Goal: Information Seeking & Learning: Learn about a topic

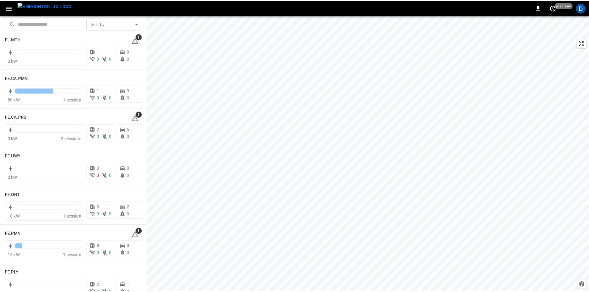
scroll to position [525, 0]
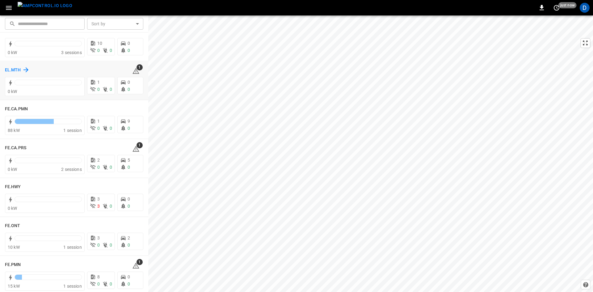
click at [13, 68] on h6 "EL.MTH" at bounding box center [13, 70] width 16 height 7
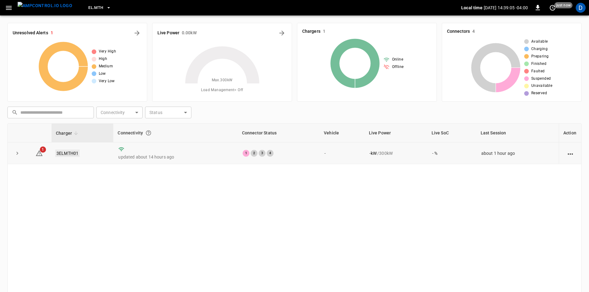
click at [71, 151] on link "3ELMTH01" at bounding box center [67, 152] width 24 height 7
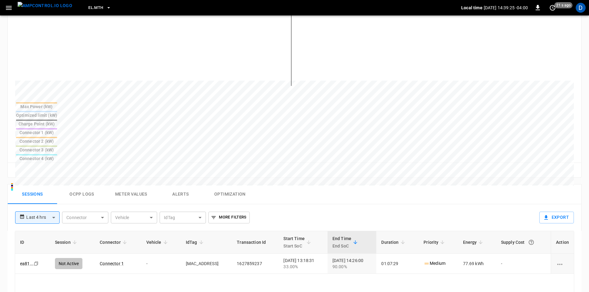
scroll to position [185, 0]
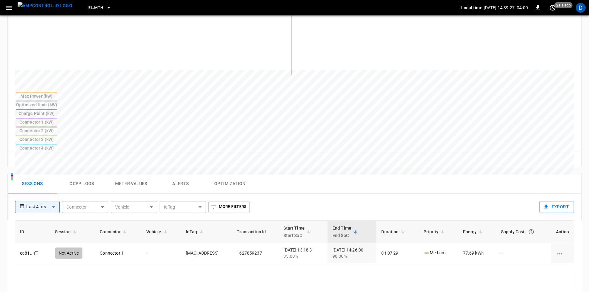
click at [176, 174] on button "Alerts" at bounding box center [180, 184] width 49 height 20
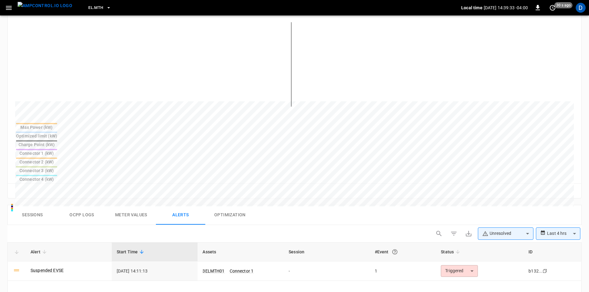
scroll to position [123, 0]
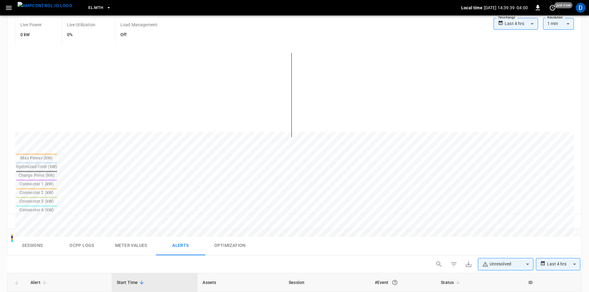
drag, startPoint x: 86, startPoint y: 198, endPoint x: 110, endPoint y: 198, distance: 23.8
click at [86, 236] on button "Ocpp logs" at bounding box center [81, 246] width 49 height 20
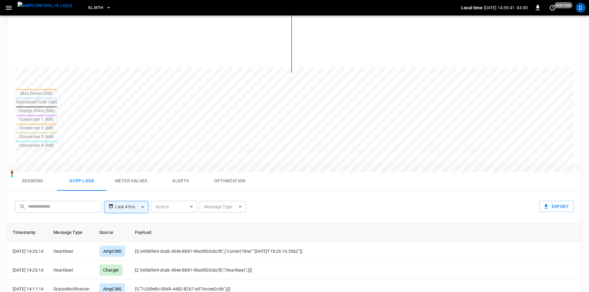
scroll to position [185, 0]
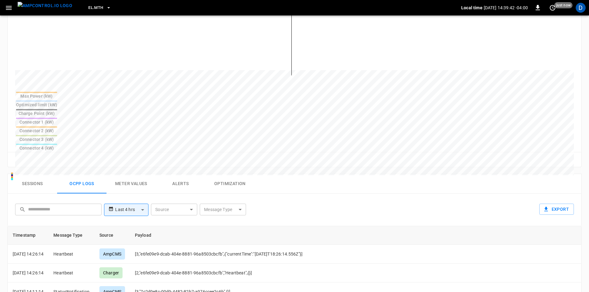
click at [140, 163] on body "**********" at bounding box center [294, 134] width 589 height 639
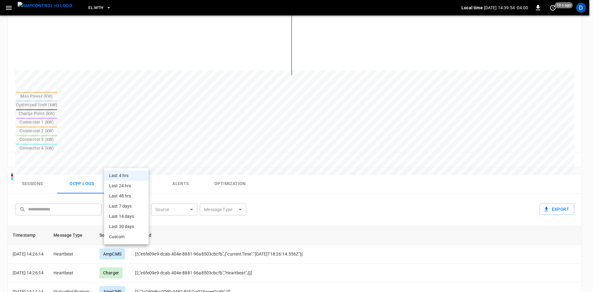
click at [62, 170] on div at bounding box center [296, 146] width 593 height 292
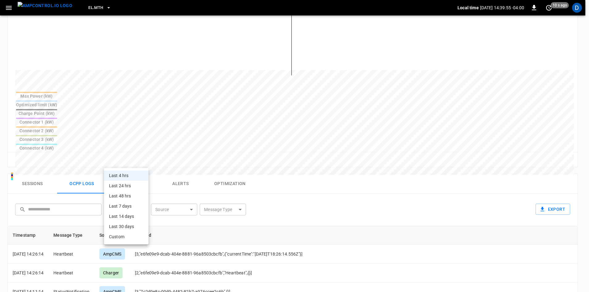
click at [119, 161] on body "**********" at bounding box center [294, 134] width 589 height 639
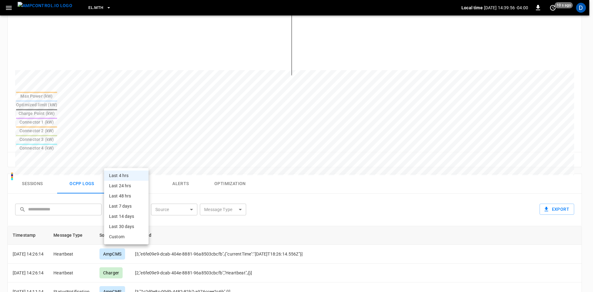
click at [68, 173] on div at bounding box center [296, 146] width 593 height 292
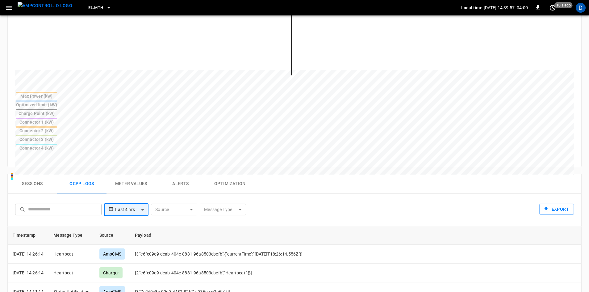
click at [132, 159] on body "**********" at bounding box center [294, 134] width 589 height 639
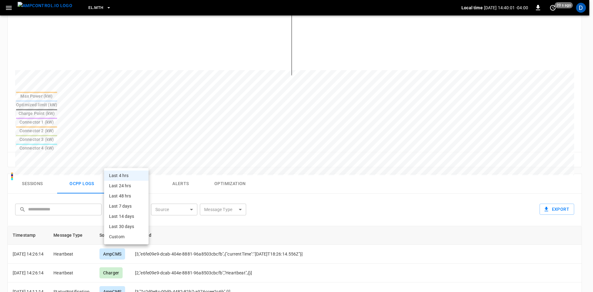
click at [78, 169] on div at bounding box center [296, 146] width 593 height 292
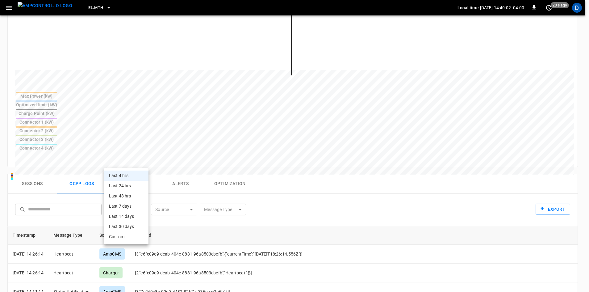
click at [129, 160] on body "**********" at bounding box center [294, 134] width 589 height 639
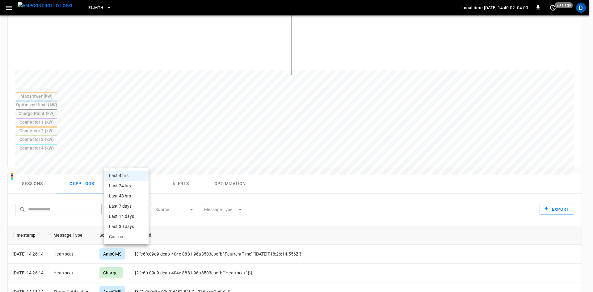
click at [121, 160] on div at bounding box center [296, 146] width 593 height 292
click at [121, 160] on body "**********" at bounding box center [296, 134] width 593 height 639
click at [90, 174] on div at bounding box center [296, 146] width 593 height 292
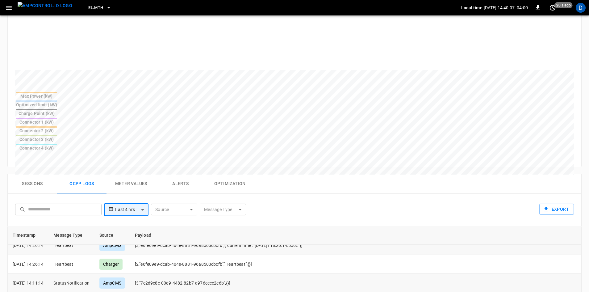
scroll to position [31, 0]
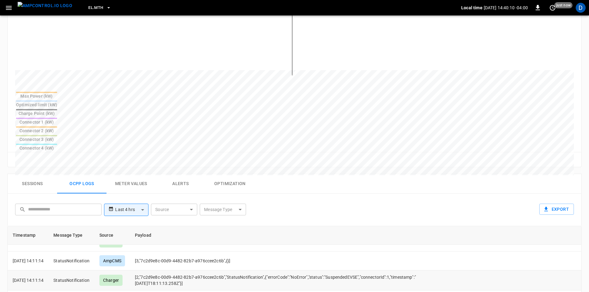
drag, startPoint x: 147, startPoint y: 235, endPoint x: 357, endPoint y: 236, distance: 210.0
click at [357, 270] on td "[2,"7c2d9e8c-00d9-4482-82b7-a976ccee2c6b","StatusNotification",{"errorCode":"No…" at bounding box center [277, 280] width 294 height 20
drag, startPoint x: 357, startPoint y: 235, endPoint x: 144, endPoint y: 228, distance: 212.8
click at [144, 270] on td "[2,"7c2d9e8c-00d9-4482-82b7-a976ccee2c6b","StatusNotification",{"errorCode":"No…" at bounding box center [277, 280] width 294 height 20
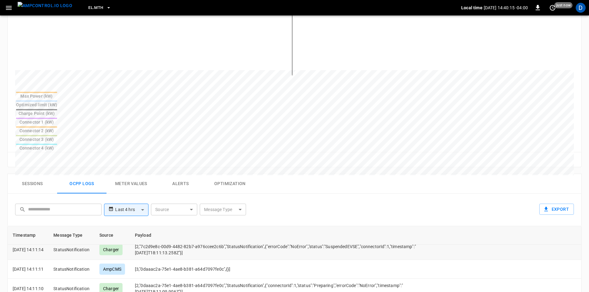
scroll to position [62, 0]
drag, startPoint x: 147, startPoint y: 241, endPoint x: 235, endPoint y: 246, distance: 88.5
click at [234, 278] on td "[2,"0daaac2a-75e1-4ae8-b381-a64d7097fe0c","StatusNotification",{"connectorId":1…" at bounding box center [277, 288] width 294 height 20
click at [238, 278] on td "[2,"0daaac2a-75e1-4ae8-b381-a64d7097fe0c","StatusNotification",{"connectorId":1…" at bounding box center [277, 288] width 294 height 20
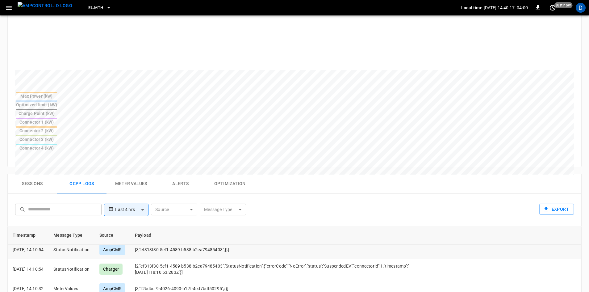
scroll to position [123, 0]
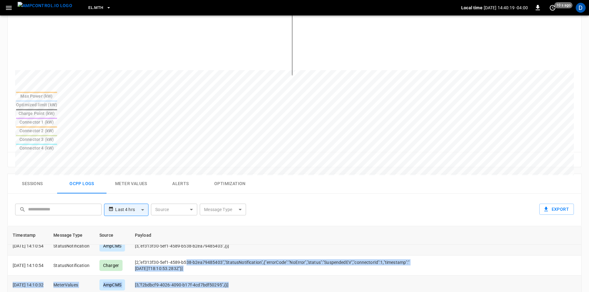
drag, startPoint x: 234, startPoint y: 233, endPoint x: 176, endPoint y: 203, distance: 65.2
click at [247, 275] on td "[3,"f2bdbcf9-4026-4090-b17f-4cd7bdf50295",{}]" at bounding box center [277, 284] width 294 height 19
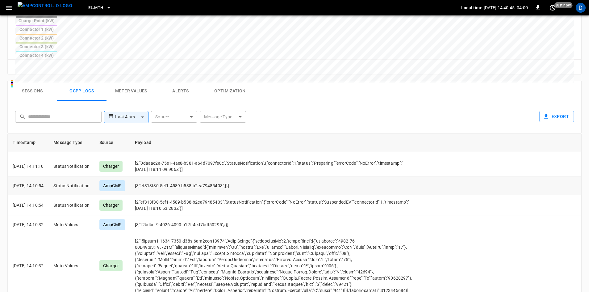
scroll to position [93, 0]
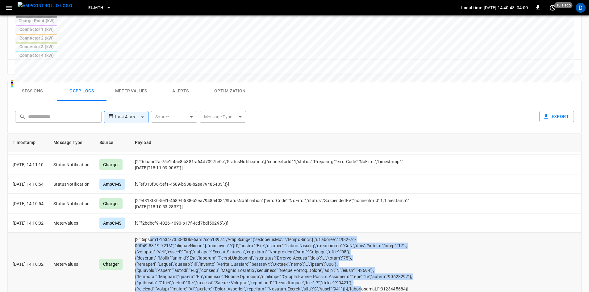
drag, startPoint x: 385, startPoint y: 240, endPoint x: 161, endPoint y: 189, distance: 229.1
click at [161, 232] on td "opcc-messages-table" at bounding box center [277, 263] width 294 height 63
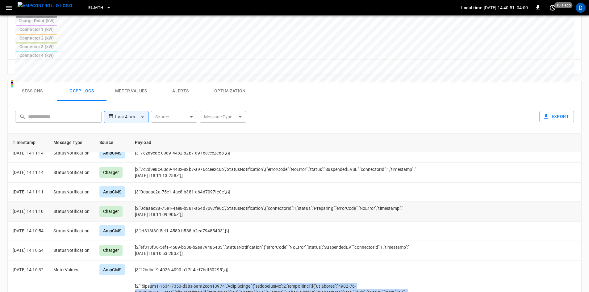
scroll to position [31, 0]
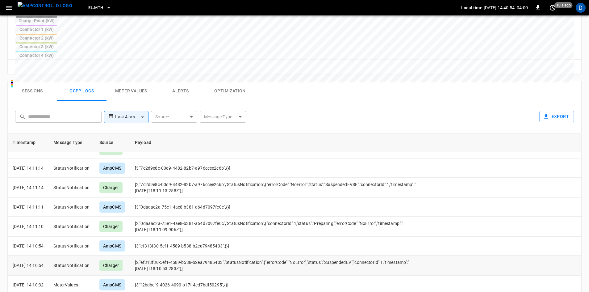
drag, startPoint x: 159, startPoint y: 219, endPoint x: 352, endPoint y: 221, distance: 193.0
click at [352, 255] on td "[2,"ef313f30-5ef1-4589-b538-b2ea79485403","StatusNotification",{"errorCode":"No…" at bounding box center [277, 265] width 294 height 20
drag, startPoint x: 274, startPoint y: 199, endPoint x: 136, endPoint y: 193, distance: 137.5
click at [139, 237] on tr "[DATE] 14:10:54 StatusNotification AmpCMS [3,"ef313f30-5ef1-4589-b538-b2ea79485…" at bounding box center [295, 246] width 574 height 19
drag, startPoint x: 205, startPoint y: 181, endPoint x: 140, endPoint y: 171, distance: 66.6
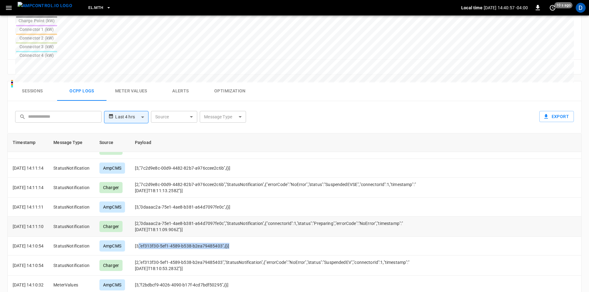
click at [138, 216] on tr "[DATE] 14:11:10 StatusNotification Charger [2,"0daaac2a-75e1-4ae8-b381-a64d7097…" at bounding box center [295, 226] width 574 height 20
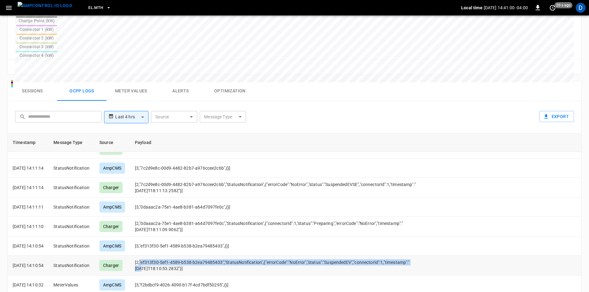
drag, startPoint x: 285, startPoint y: 221, endPoint x: 149, endPoint y: 208, distance: 136.1
click at [149, 255] on td "[2,"ef313f30-5ef1-4589-b538-b2ea79485403","StatusNotification",{"errorCode":"No…" at bounding box center [277, 265] width 294 height 20
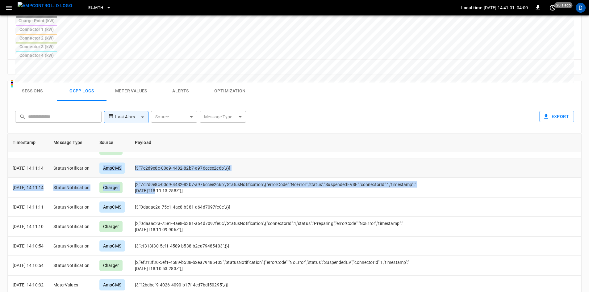
drag, startPoint x: 317, startPoint y: 143, endPoint x: 107, endPoint y: 126, distance: 211.6
click at [254, 237] on td "[3,"ef313f30-5ef1-4589-b538-b2ea79485403",{}]" at bounding box center [277, 246] width 294 height 19
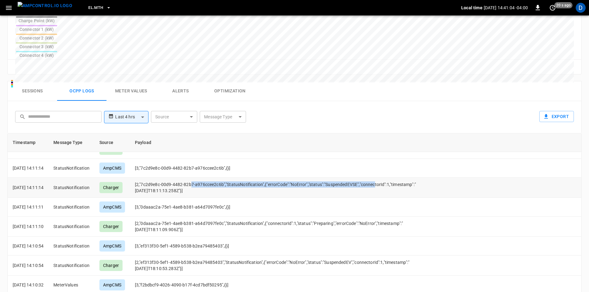
drag, startPoint x: 201, startPoint y: 137, endPoint x: 255, endPoint y: 143, distance: 53.7
click at [255, 178] on td "[2,"7c2d9e8c-00d9-4482-82b7-a976ccee2c6b","StatusNotification",{"errorCode":"No…" at bounding box center [277, 188] width 294 height 20
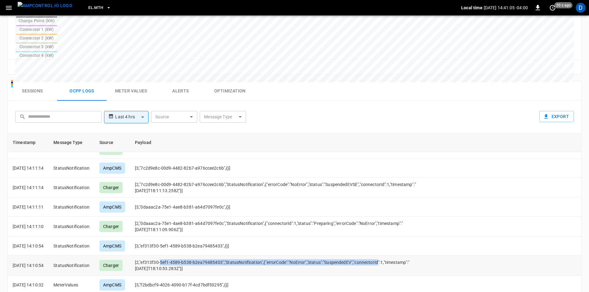
drag, startPoint x: 198, startPoint y: 220, endPoint x: 275, endPoint y: 221, distance: 77.8
click at [275, 255] on td "[2,"ef313f30-5ef1-4589-b538-b2ea79485403","StatusNotification",{"errorCode":"No…" at bounding box center [277, 265] width 294 height 20
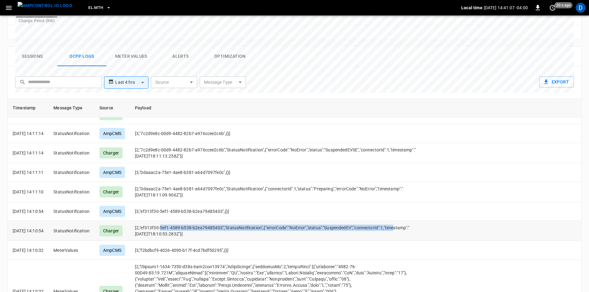
click at [173, 221] on td "[2,"ef313f30-5ef1-4589-b538-b2ea79485403","StatusNotification",{"errorCode":"No…" at bounding box center [277, 231] width 294 height 20
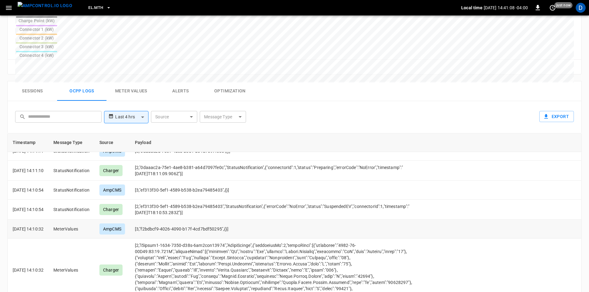
scroll to position [93, 0]
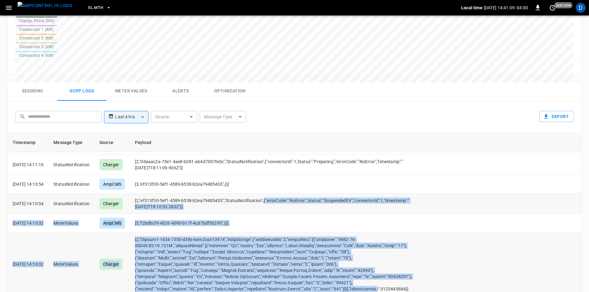
drag, startPoint x: 307, startPoint y: 216, endPoint x: 141, endPoint y: 164, distance: 174.3
click at [244, 232] on td "opcc-messages-table" at bounding box center [277, 263] width 294 height 63
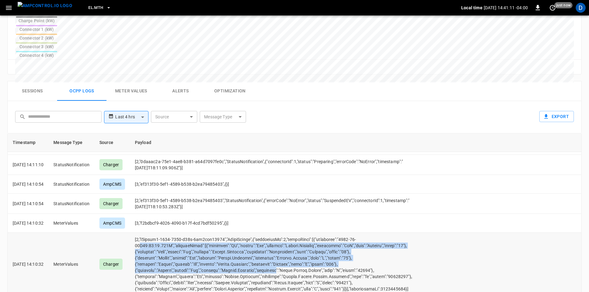
drag, startPoint x: 154, startPoint y: 200, endPoint x: 305, endPoint y: 228, distance: 153.5
click at [305, 232] on td "opcc-messages-table" at bounding box center [277, 263] width 294 height 63
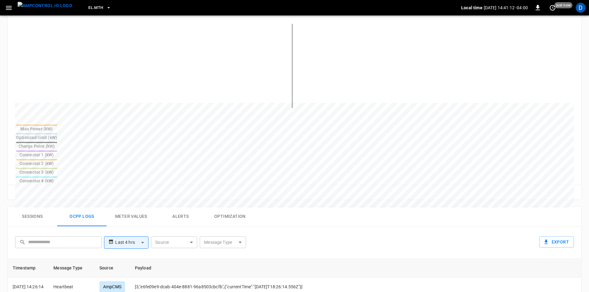
scroll to position [123, 0]
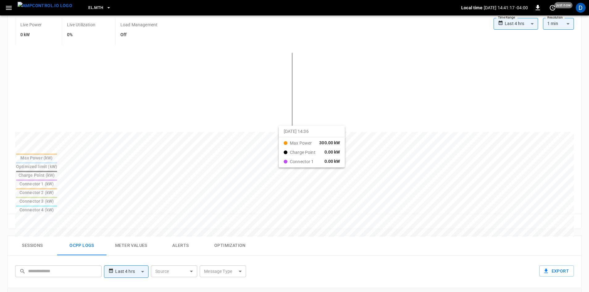
drag, startPoint x: 278, startPoint y: 129, endPoint x: 287, endPoint y: 130, distance: 9.0
click at [287, 238] on div at bounding box center [283, 280] width 536 height 84
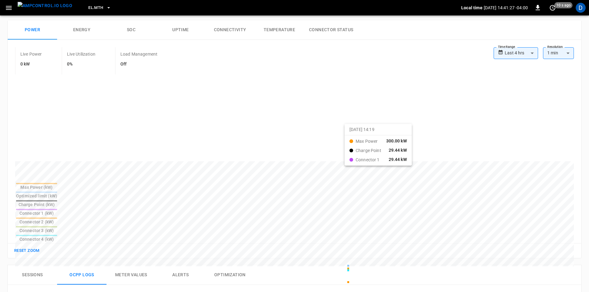
scroll to position [93, 0]
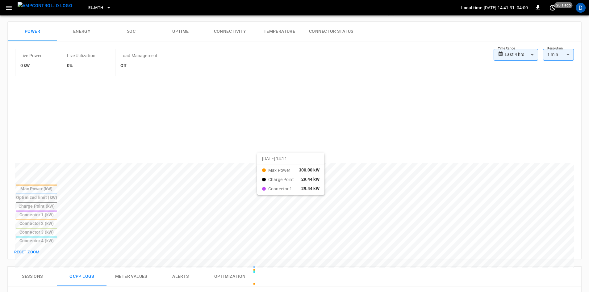
drag, startPoint x: 265, startPoint y: 161, endPoint x: 265, endPoint y: 157, distance: 3.7
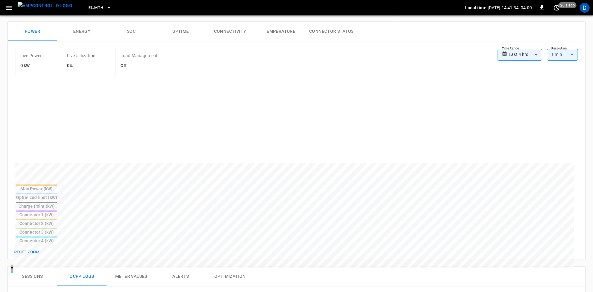
click at [515, 52] on body "**********" at bounding box center [296, 226] width 593 height 639
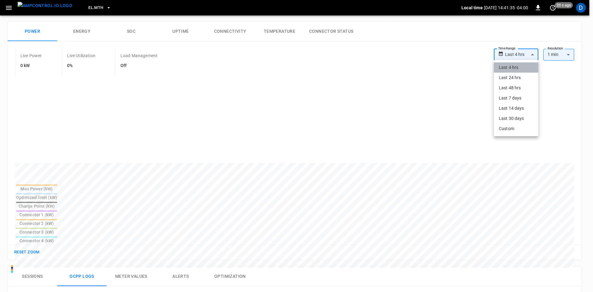
click at [509, 68] on li "Last 4 hrs" at bounding box center [516, 67] width 44 height 10
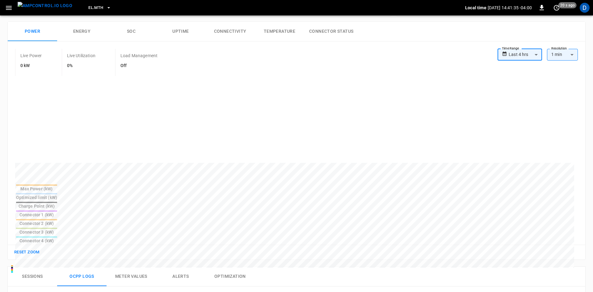
click at [511, 56] on body "**********" at bounding box center [296, 226] width 593 height 639
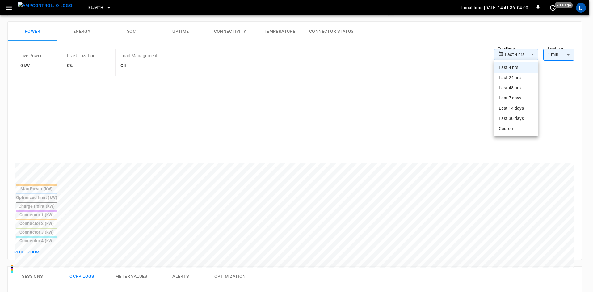
click at [511, 74] on li "Last 24 hrs" at bounding box center [516, 78] width 44 height 10
type input "**********"
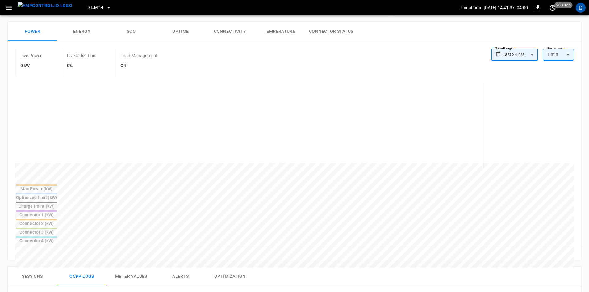
click at [513, 53] on body "**********" at bounding box center [294, 226] width 589 height 639
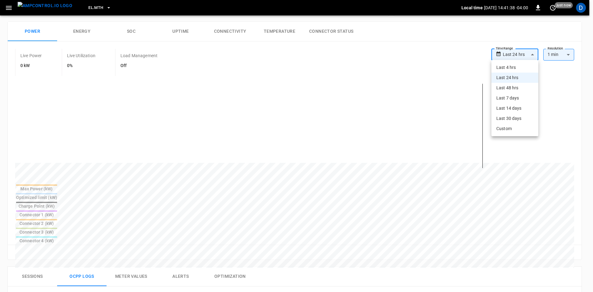
click at [513, 68] on li "Last 4 hrs" at bounding box center [514, 67] width 47 height 10
type input "**********"
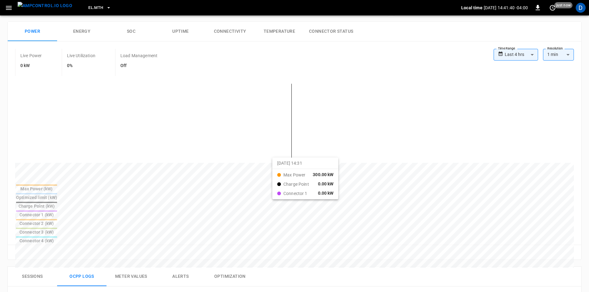
drag, startPoint x: 267, startPoint y: 163, endPoint x: 281, endPoint y: 162, distance: 13.9
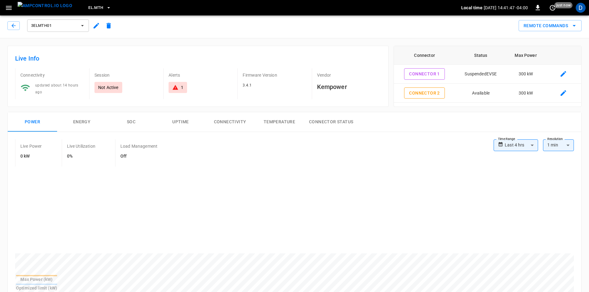
scroll to position [0, 0]
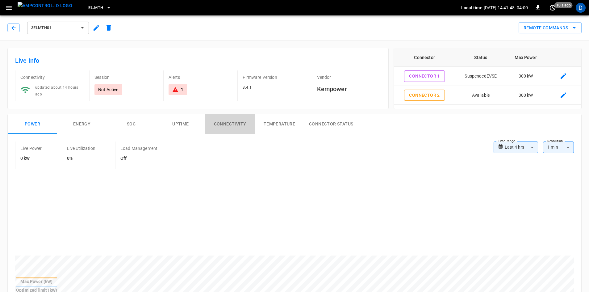
click at [224, 122] on button "Connectivity" at bounding box center [229, 124] width 49 height 20
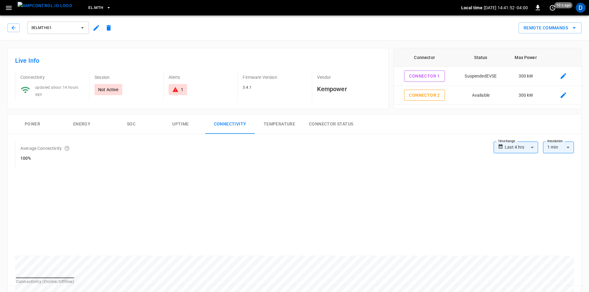
click at [30, 125] on button "Power" at bounding box center [32, 124] width 49 height 20
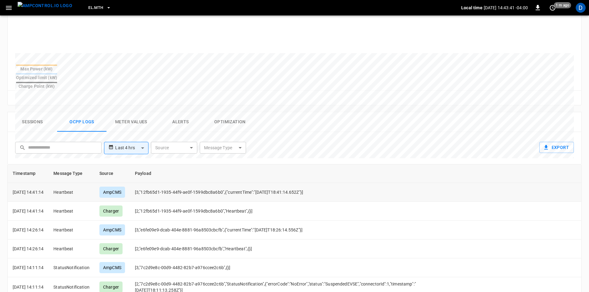
scroll to position [216, 0]
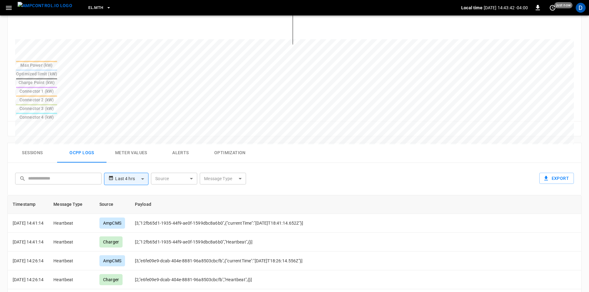
drag, startPoint x: 186, startPoint y: 102, endPoint x: 275, endPoint y: 114, distance: 90.0
click at [185, 143] on button "Alerts" at bounding box center [180, 153] width 49 height 20
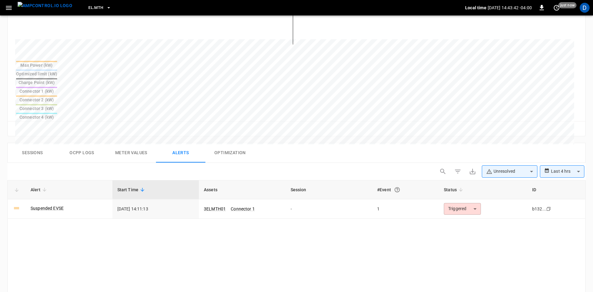
click at [564, 123] on body "**********" at bounding box center [296, 105] width 593 height 643
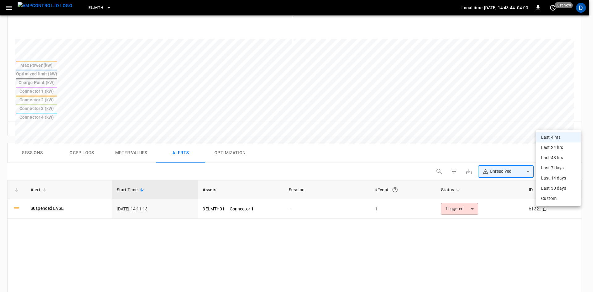
click at [551, 167] on li "Last 7 days" at bounding box center [558, 168] width 44 height 10
type input "**********"
type input "***"
type input "**********"
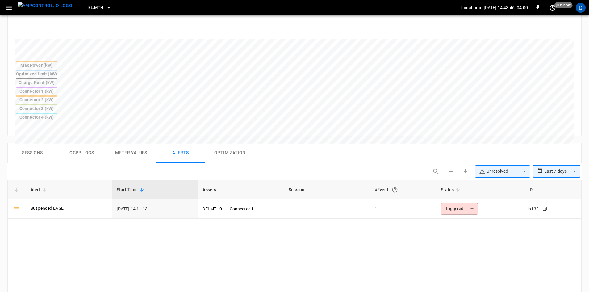
click at [511, 122] on body "**********" at bounding box center [294, 105] width 589 height 643
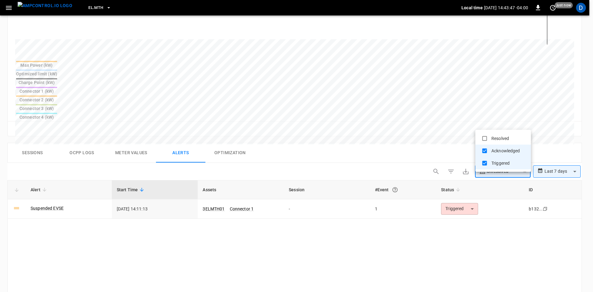
click at [507, 143] on li "Resolved" at bounding box center [503, 138] width 56 height 12
type input "**********"
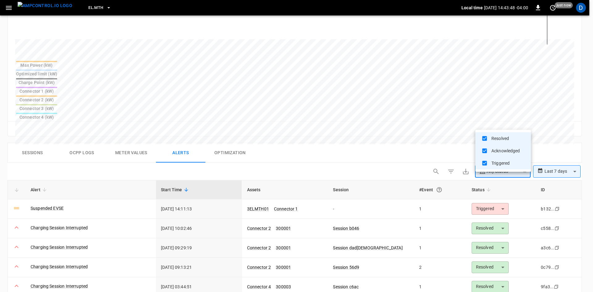
click at [322, 122] on div at bounding box center [296, 146] width 593 height 292
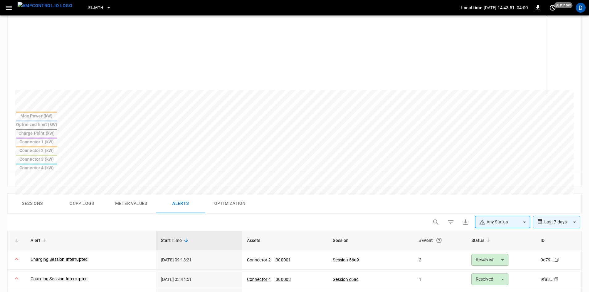
scroll to position [154, 0]
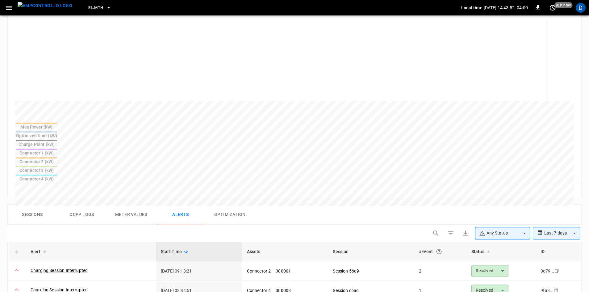
click at [81, 205] on button "Ocpp logs" at bounding box center [81, 215] width 49 height 20
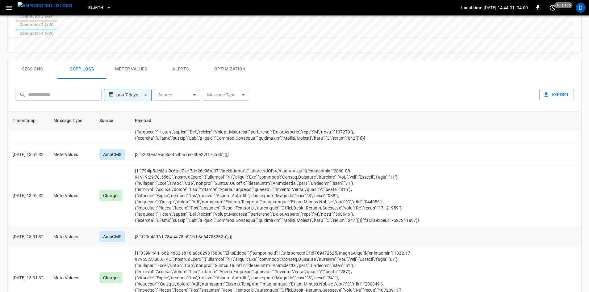
scroll to position [1729, 0]
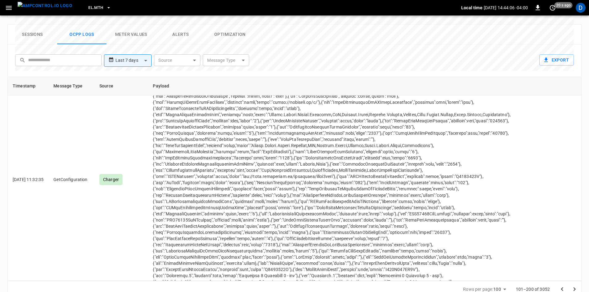
click at [571, 285] on icon "Go to next page" at bounding box center [574, 288] width 7 height 7
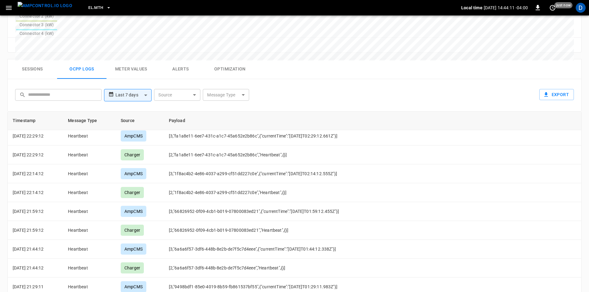
scroll to position [1699, 0]
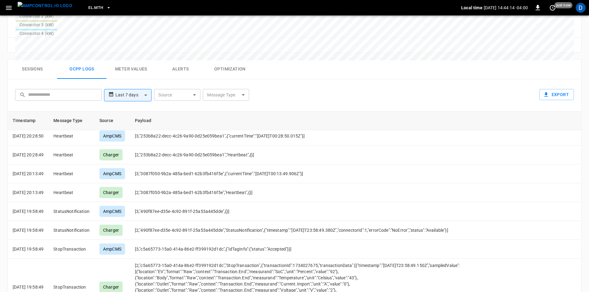
scroll to position [1729, 0]
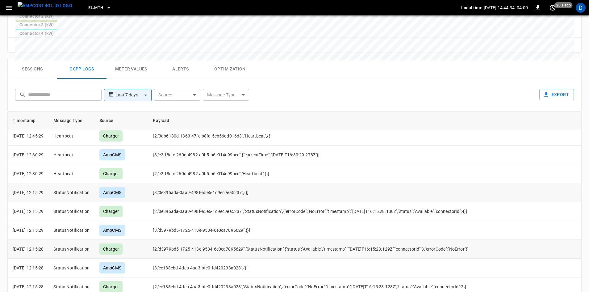
scroll to position [525, 0]
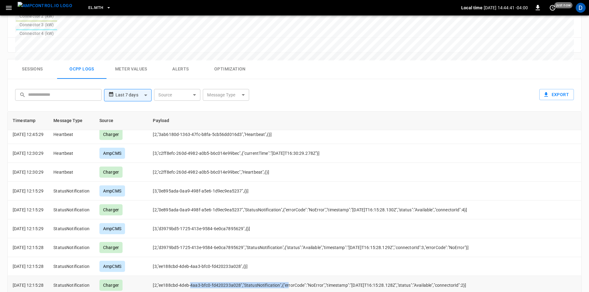
drag, startPoint x: 216, startPoint y: 237, endPoint x: 320, endPoint y: 232, distance: 104.2
click at [320, 276] on td "[2,"ee188cbd-4deb-4aa3-bfc0-fd420233a028","StatusNotification",{"errorCode":"No…" at bounding box center [332, 285] width 368 height 19
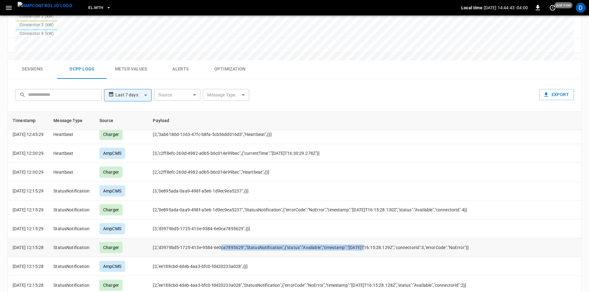
drag, startPoint x: 303, startPoint y: 200, endPoint x: 373, endPoint y: 200, distance: 69.5
click at [373, 238] on td "[2,"d3979bd5-1725-413e-9584-6e0ca7895629","StatusNotification",{"status":"Avail…" at bounding box center [332, 247] width 368 height 19
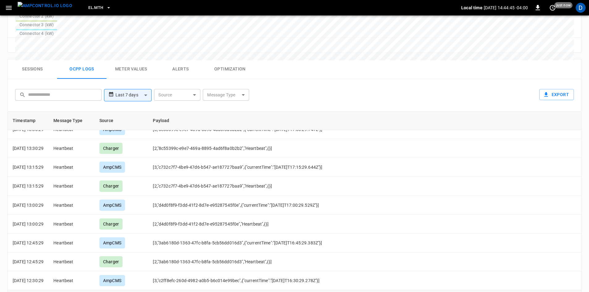
scroll to position [370, 0]
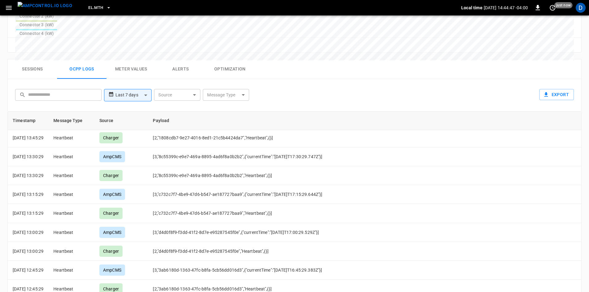
click at [185, 59] on button "Alerts" at bounding box center [180, 69] width 49 height 20
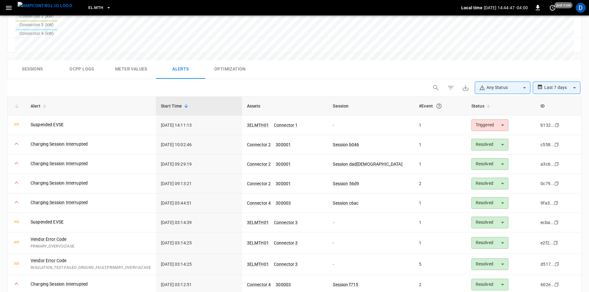
scroll to position [58, 0]
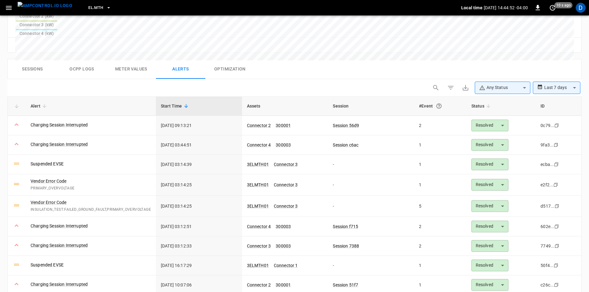
click at [138, 59] on button "Meter Values" at bounding box center [131, 69] width 49 height 20
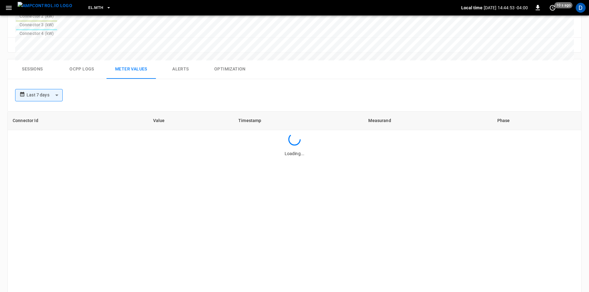
click at [98, 59] on button "Ocpp logs" at bounding box center [81, 69] width 49 height 20
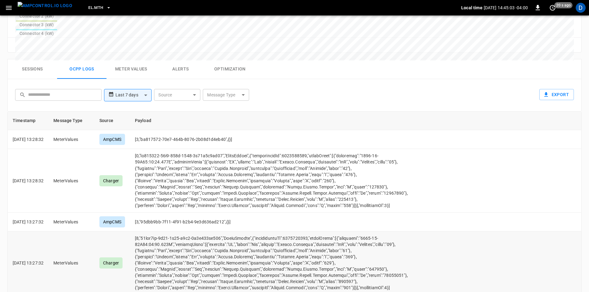
scroll to position [3705, 0]
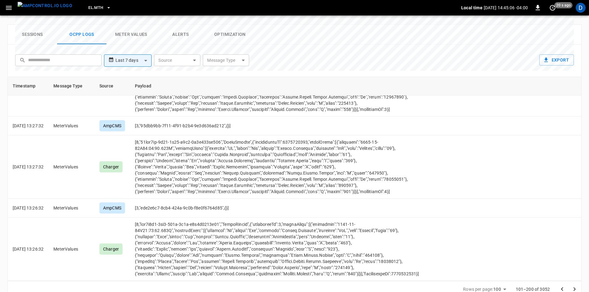
click at [577, 285] on icon "Go to next page" at bounding box center [574, 288] width 7 height 7
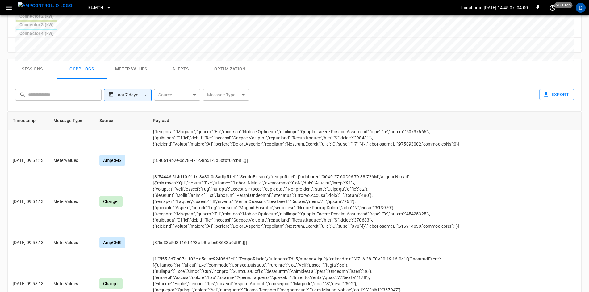
scroll to position [2948, 0]
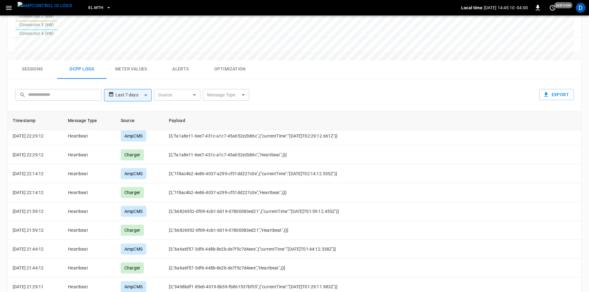
scroll to position [1699, 0]
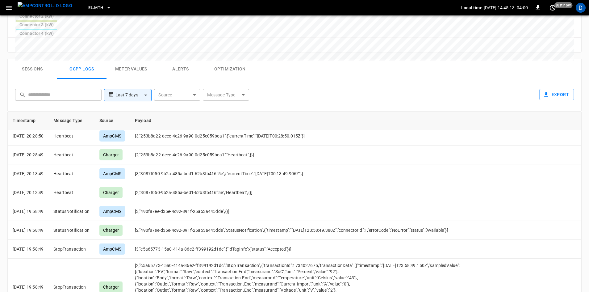
scroll to position [1781, 0]
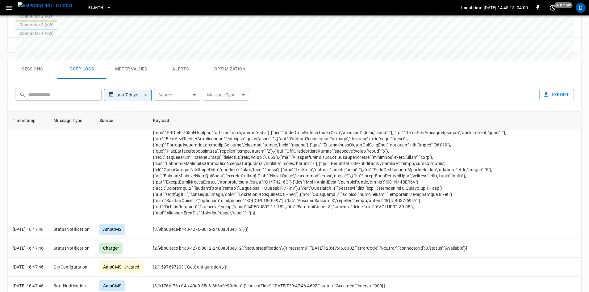
scroll to position [3360, 0]
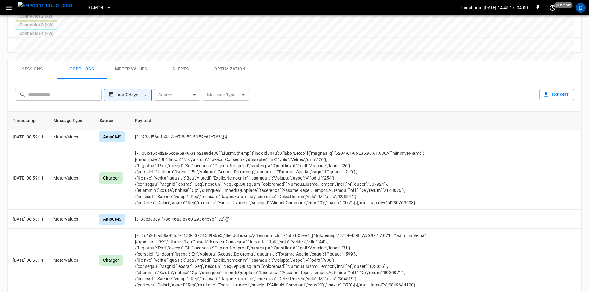
scroll to position [3428, 0]
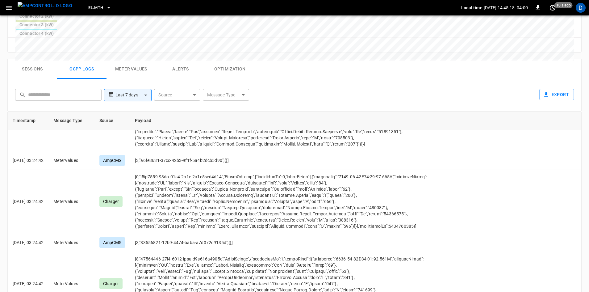
scroll to position [2716, 0]
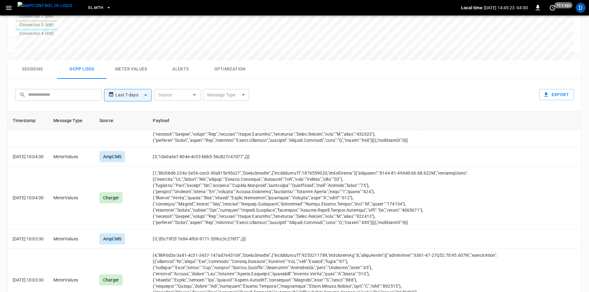
scroll to position [3131, 0]
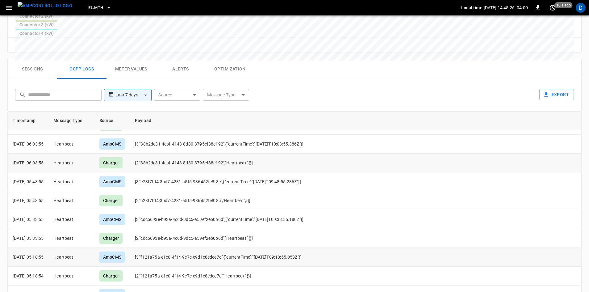
scroll to position [2948, 0]
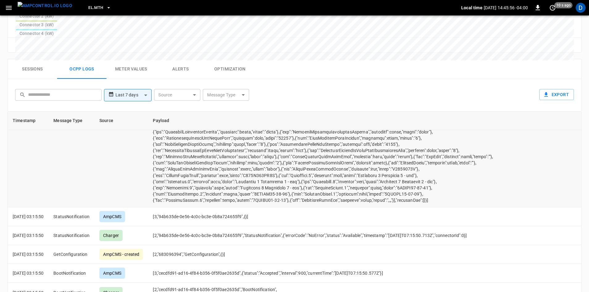
scroll to position [1840, 0]
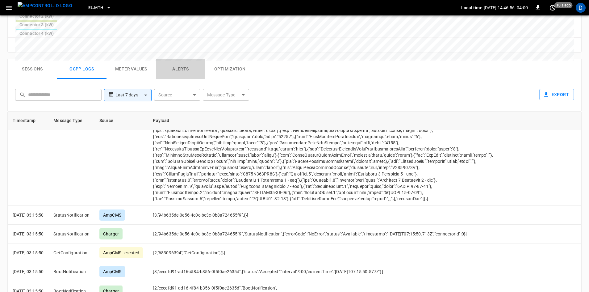
click at [186, 59] on button "Alerts" at bounding box center [180, 69] width 49 height 20
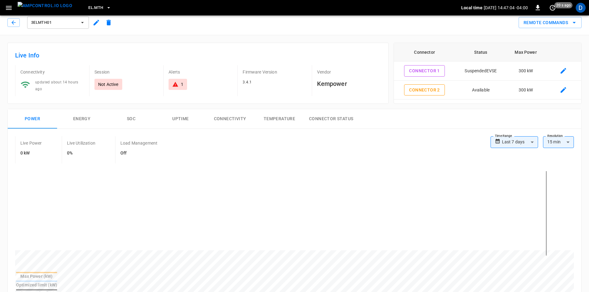
scroll to position [0, 0]
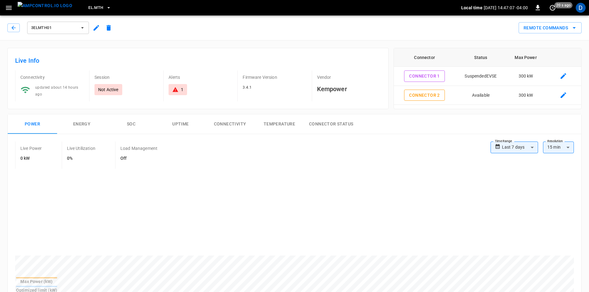
type input "**********"
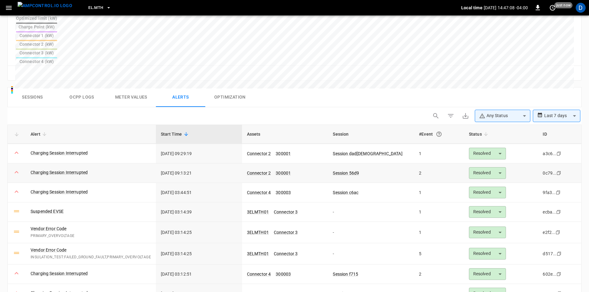
scroll to position [278, 0]
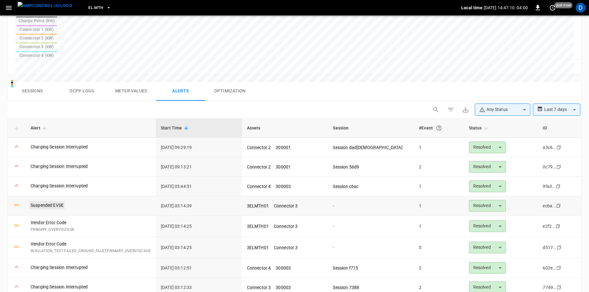
click at [52, 201] on link "Suspended EVSE" at bounding box center [47, 205] width 36 height 9
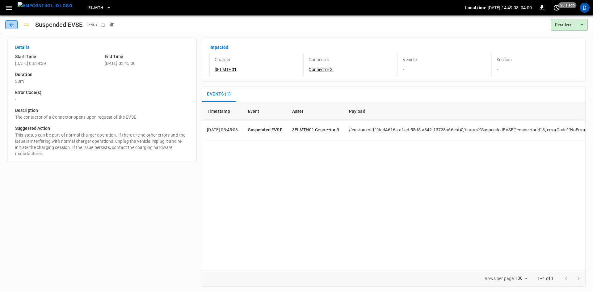
click at [13, 21] on button "button" at bounding box center [11, 24] width 12 height 9
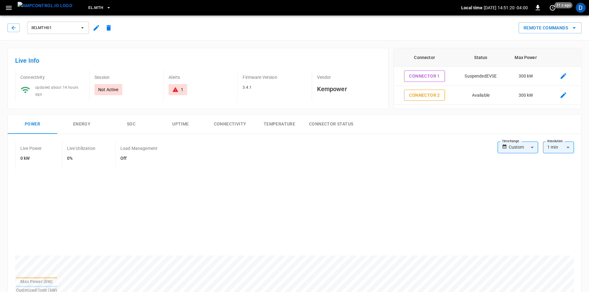
click at [88, 8] on span "EL.MTH" at bounding box center [95, 7] width 15 height 7
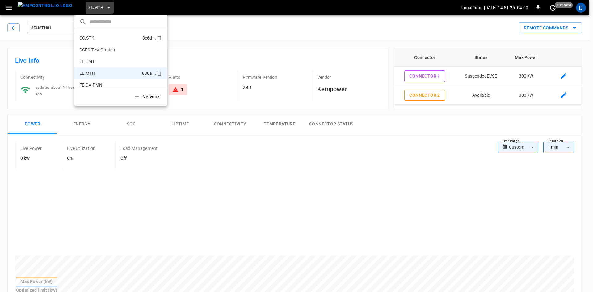
scroll to position [138, 0]
click at [92, 63] on p "CC.SAC" at bounding box center [109, 64] width 61 height 6
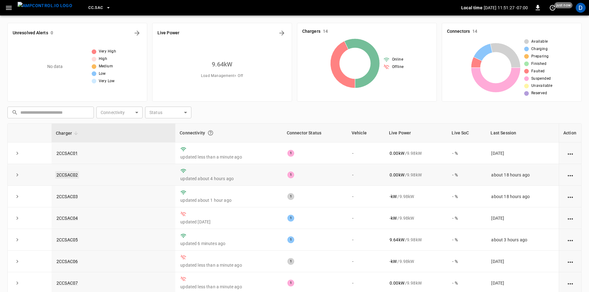
click at [65, 176] on link "2CCSAC02" at bounding box center [67, 174] width 24 height 7
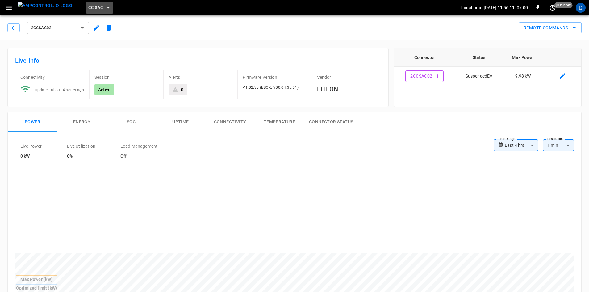
click at [88, 6] on span "CC.SAC" at bounding box center [95, 7] width 15 height 7
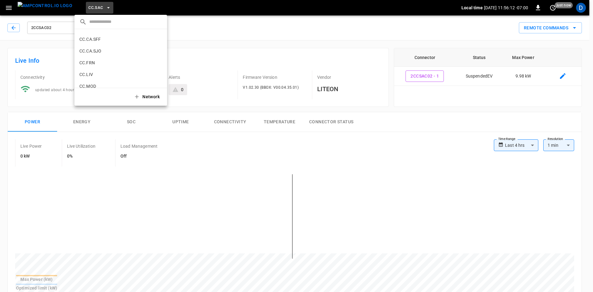
scroll to position [101, 0]
click at [97, 40] on p "CC.CA.SFF" at bounding box center [109, 42] width 61 height 6
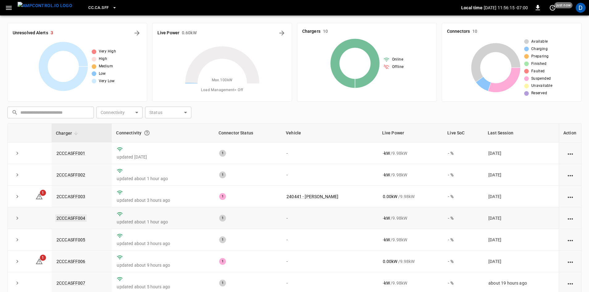
click at [75, 217] on link "2CCCASFF004" at bounding box center [70, 217] width 31 height 7
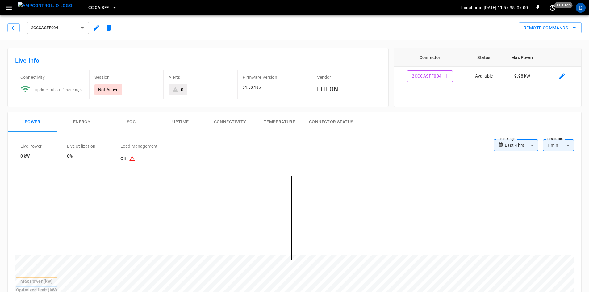
click at [59, 26] on span "2CCCASFF004" at bounding box center [54, 27] width 46 height 7
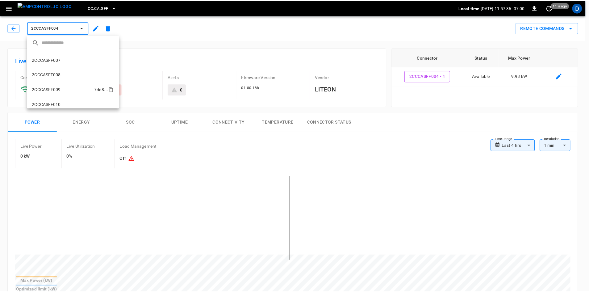
scroll to position [90, 0]
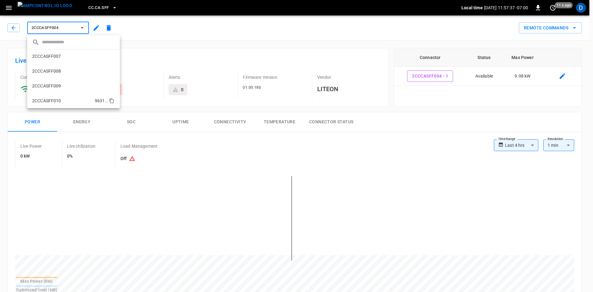
click at [59, 104] on p "2CCCASFF010" at bounding box center [46, 101] width 29 height 6
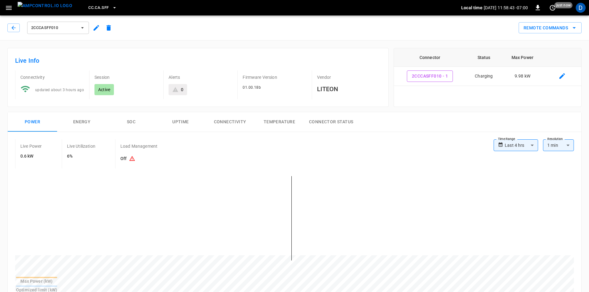
click at [58, 28] on span "2CCCASFF010" at bounding box center [54, 27] width 46 height 7
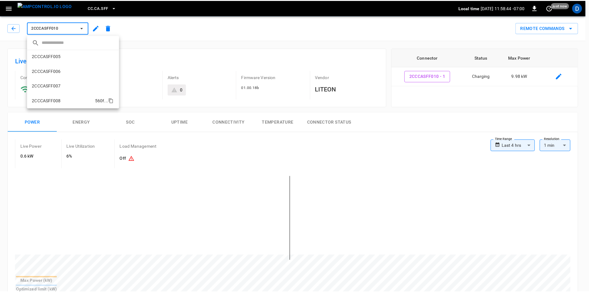
scroll to position [59, 0]
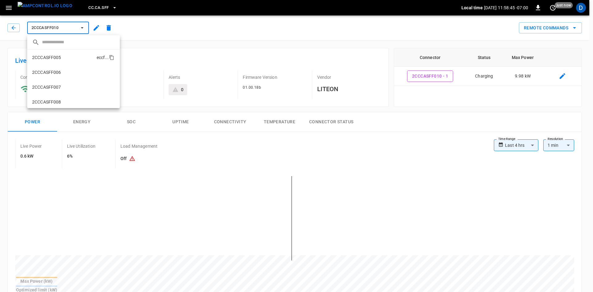
click at [59, 54] on li "2CCCASFF005 eccf ..." at bounding box center [73, 57] width 93 height 15
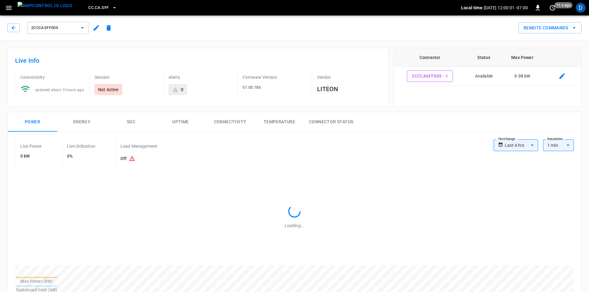
click at [73, 27] on span "2CCCASFF005" at bounding box center [54, 27] width 46 height 7
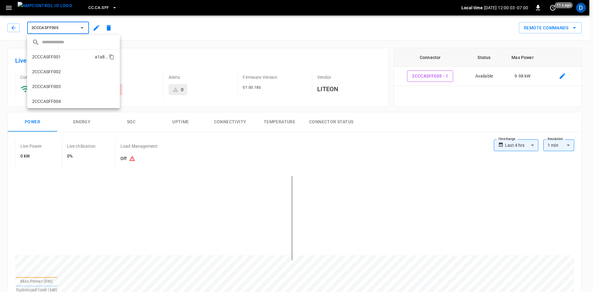
click at [59, 59] on p "2CCCASFF001" at bounding box center [46, 57] width 29 height 6
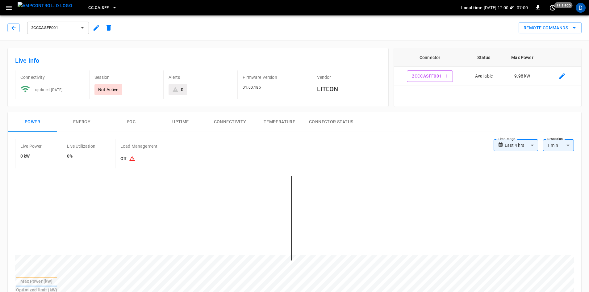
click at [56, 25] on span "2CCCASFF001" at bounding box center [54, 27] width 46 height 7
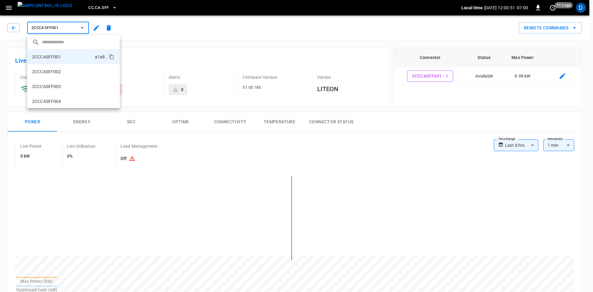
click at [85, 6] on div at bounding box center [296, 146] width 593 height 292
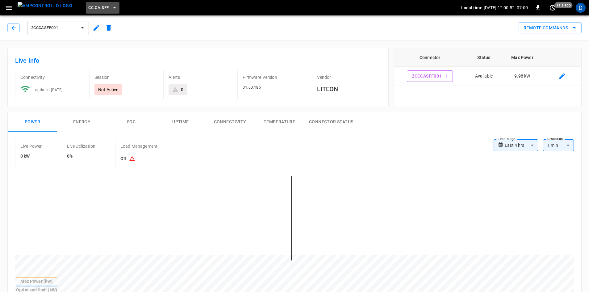
click at [97, 4] on span "CC.CA.SFF" at bounding box center [98, 7] width 20 height 7
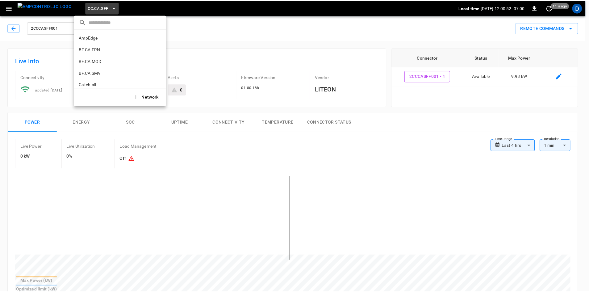
scroll to position [104, 0]
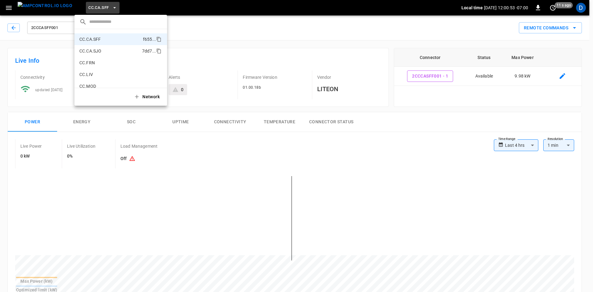
click at [100, 52] on p "CC.CA.SJO" at bounding box center [109, 51] width 60 height 6
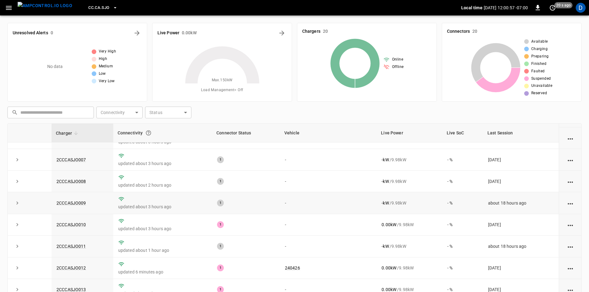
scroll to position [123, 0]
click at [68, 224] on link "2CCCASJO010" at bounding box center [71, 223] width 32 height 7
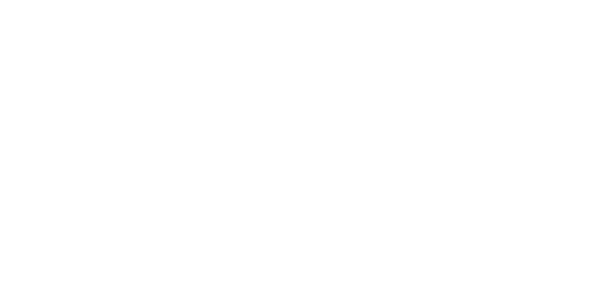
click at [77, 2] on html at bounding box center [296, 1] width 593 height 2
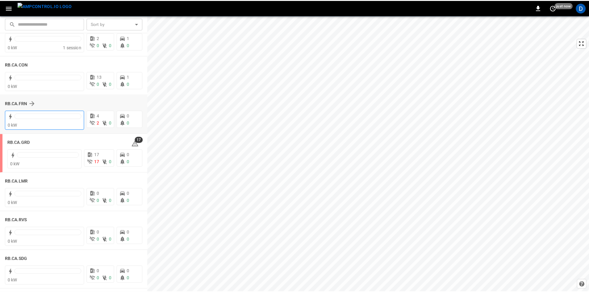
scroll to position [772, 0]
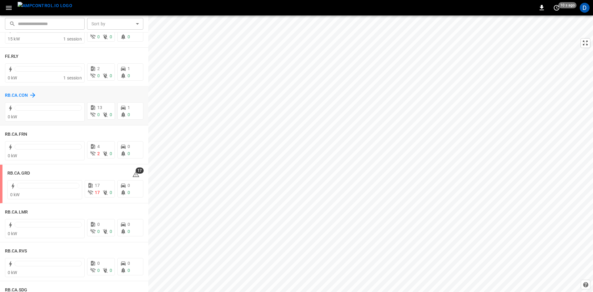
click at [15, 92] on h6 "RB.CA.CON" at bounding box center [16, 95] width 23 height 7
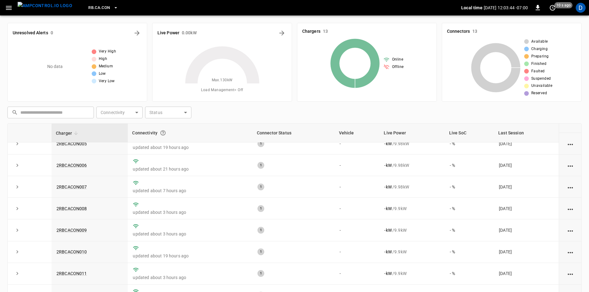
scroll to position [60, 0]
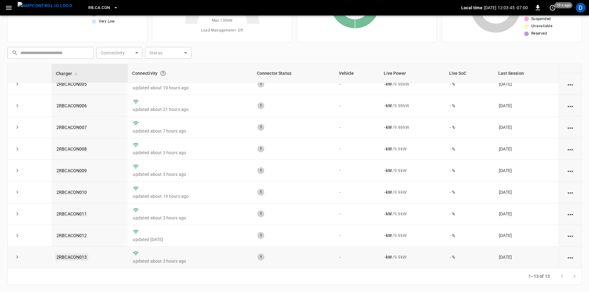
click at [79, 257] on link "2RBCACON013" at bounding box center [71, 256] width 33 height 7
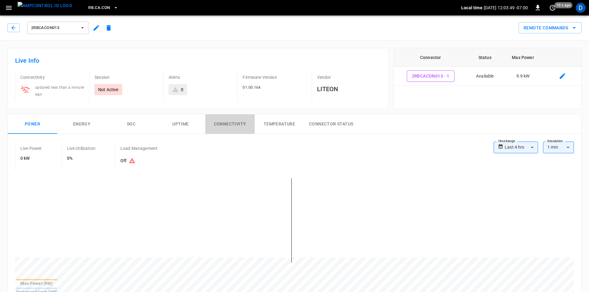
click at [237, 123] on button "Connectivity" at bounding box center [229, 124] width 49 height 20
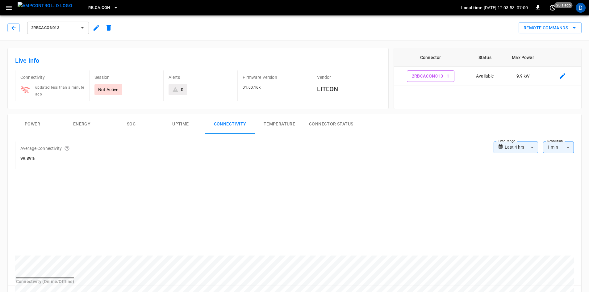
click at [181, 122] on button "Uptime" at bounding box center [180, 124] width 49 height 20
click at [53, 29] on span "2RBCACON013" at bounding box center [54, 27] width 46 height 7
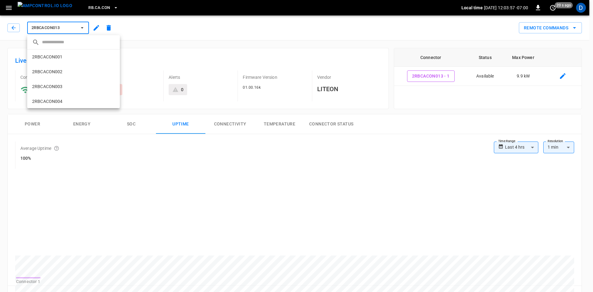
scroll to position [134, 0]
click at [72, 26] on div at bounding box center [296, 146] width 593 height 292
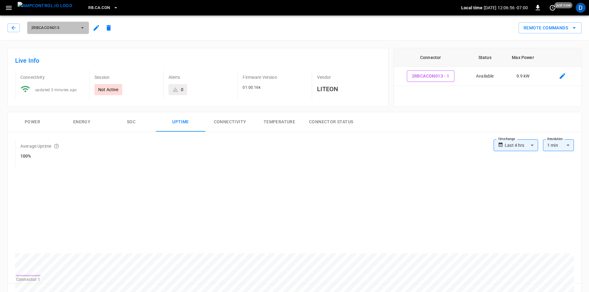
click at [59, 29] on span "2RBCACON013" at bounding box center [54, 27] width 46 height 7
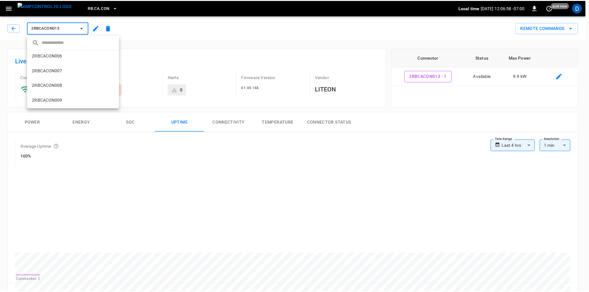
scroll to position [103, 0]
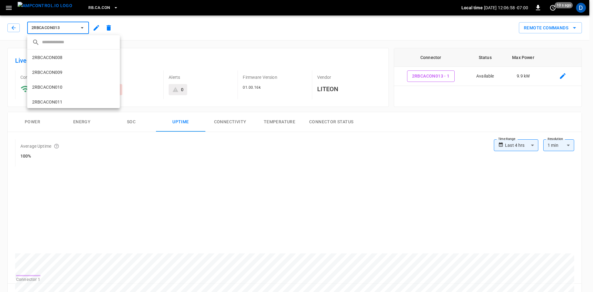
click at [61, 62] on li "2RBCACON008 b1f1 ..." at bounding box center [73, 57] width 93 height 15
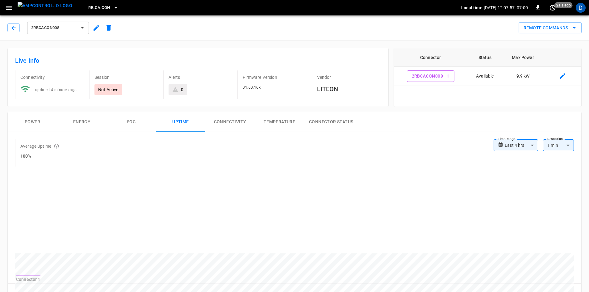
click at [86, 3] on button "RB.CA.CON" at bounding box center [103, 8] width 35 height 12
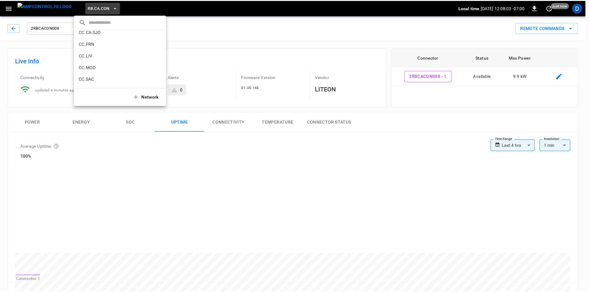
scroll to position [123, 0]
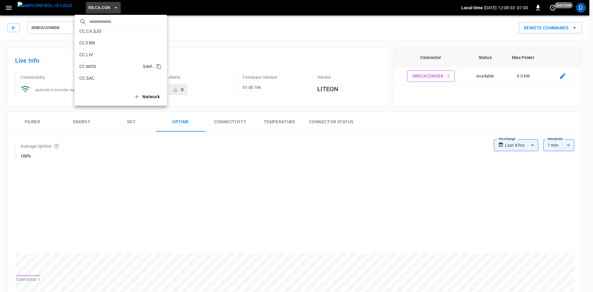
click at [93, 67] on p "CC.MOD" at bounding box center [109, 66] width 61 height 6
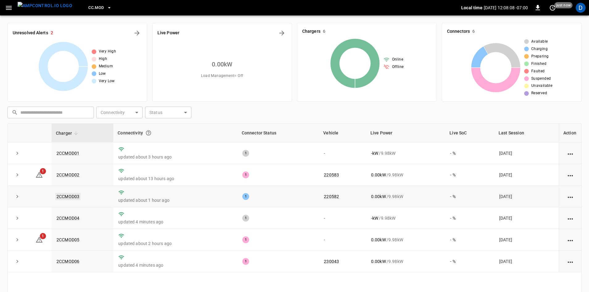
click at [73, 197] on link "2CCMOD03" at bounding box center [67, 196] width 25 height 7
